Goal: Navigation & Orientation: Find specific page/section

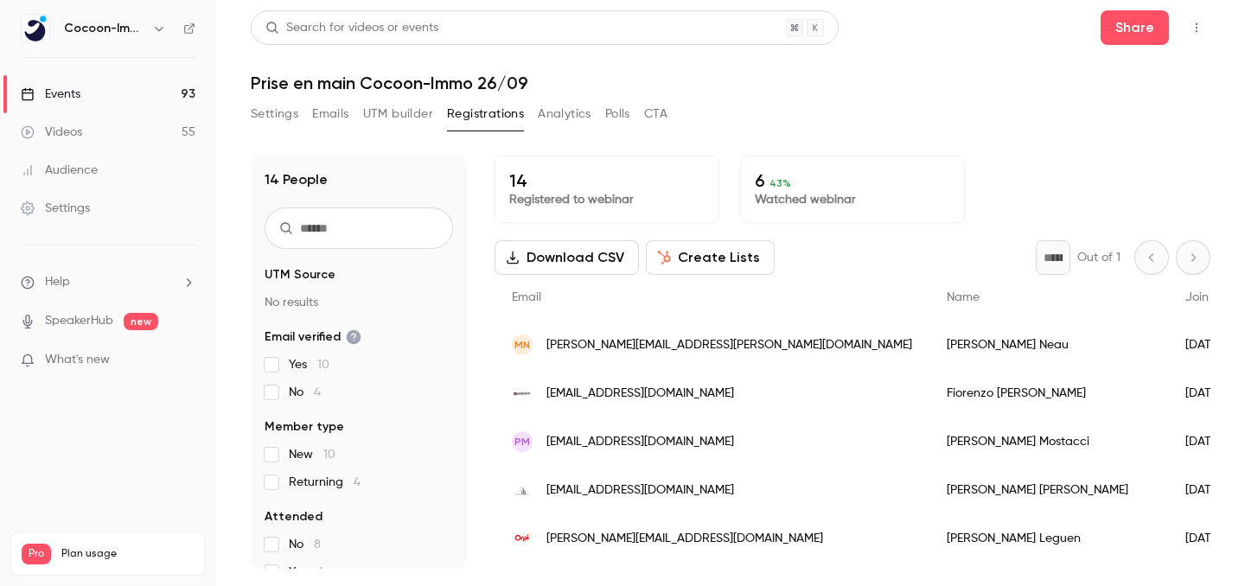
scroll to position [430, 0]
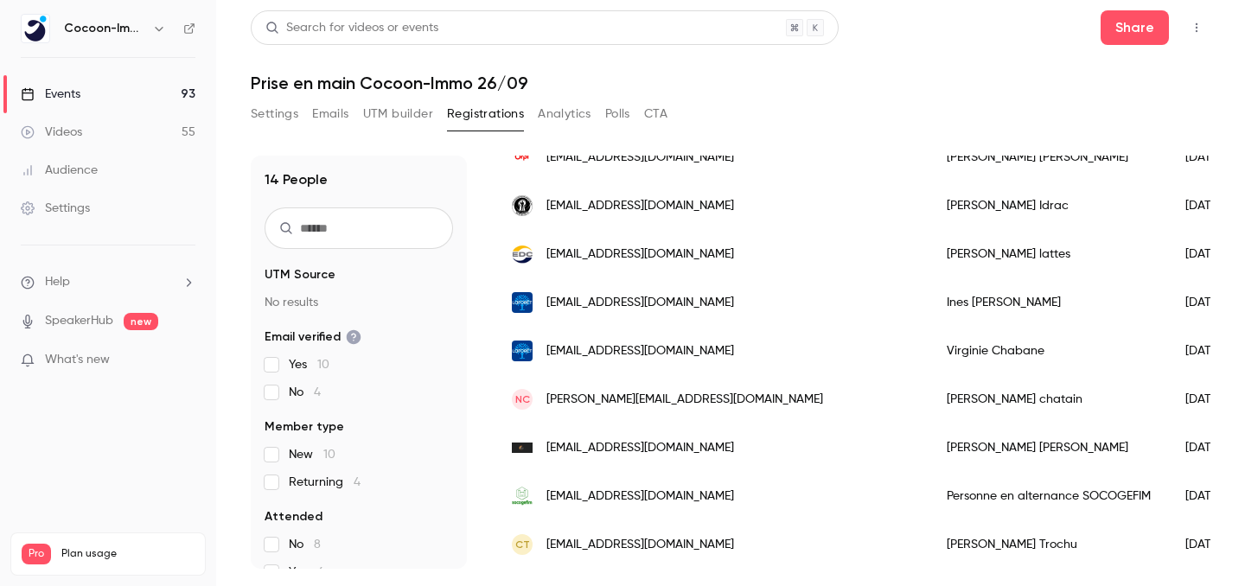
click at [118, 78] on link "Events 93" at bounding box center [108, 94] width 216 height 38
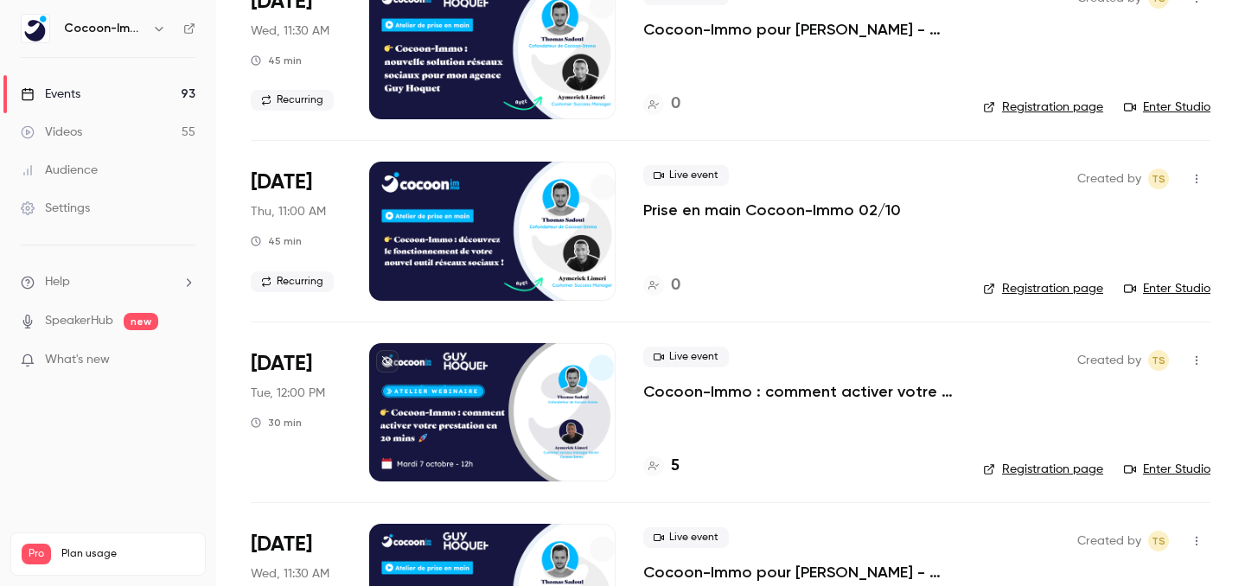
scroll to position [175, 0]
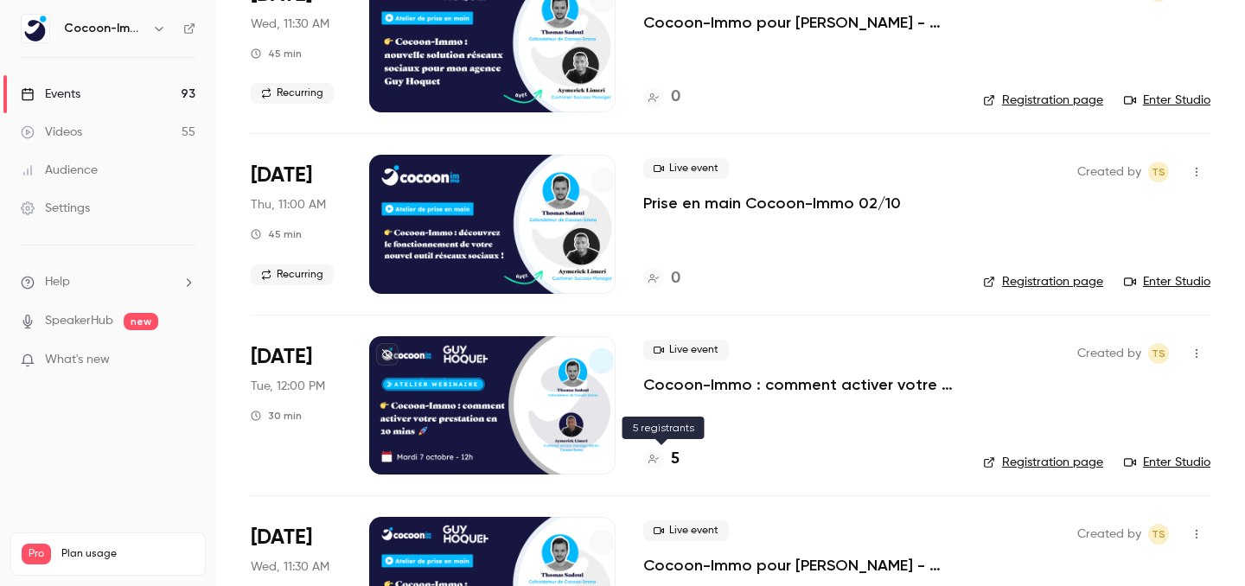
click at [672, 460] on h4 "5" at bounding box center [675, 459] width 9 height 23
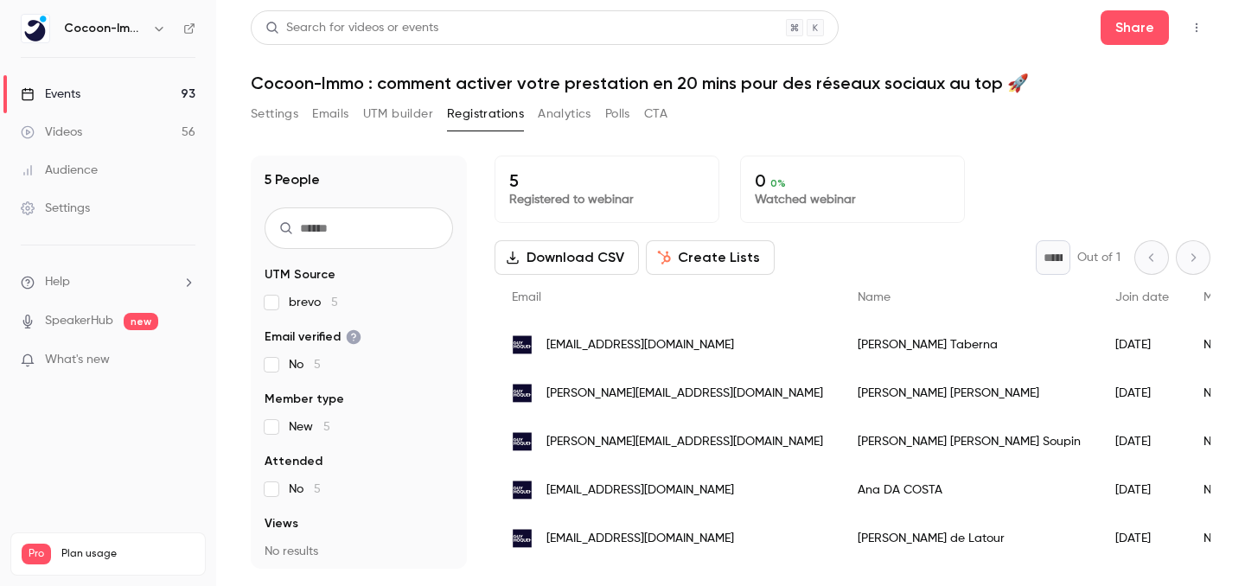
click at [32, 39] on img at bounding box center [36, 29] width 28 height 28
